Goal: Task Accomplishment & Management: Manage account settings

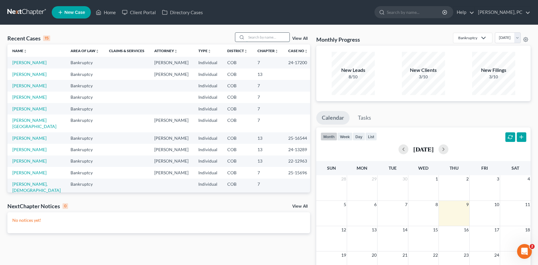
click at [255, 34] on input "search" at bounding box center [268, 37] width 43 height 9
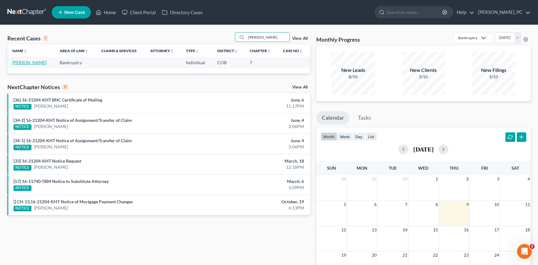
type input "[PERSON_NAME]"
click at [35, 63] on link "[PERSON_NAME]" at bounding box center [29, 62] width 34 height 5
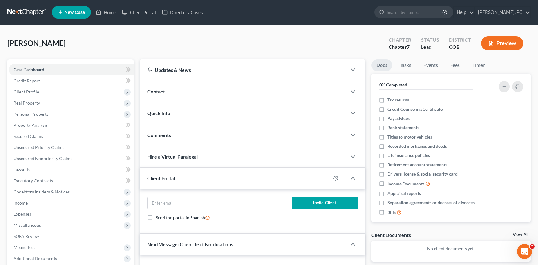
click at [305, 202] on button "Invite Client" at bounding box center [325, 203] width 66 height 12
click at [173, 205] on input "email" at bounding box center [217, 203] width 138 height 12
click at [197, 205] on input "[EMAIL_ADDRESS]" at bounding box center [217, 203] width 138 height 12
type input "[EMAIL_ADDRESS][DOMAIN_NAME]"
click at [310, 202] on button "Invite Client" at bounding box center [325, 203] width 66 height 12
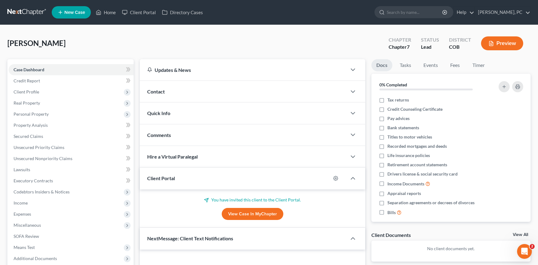
click at [244, 212] on link "View Case in MyChapter" at bounding box center [253, 214] width 62 height 12
